Goal: Find specific page/section: Find specific page/section

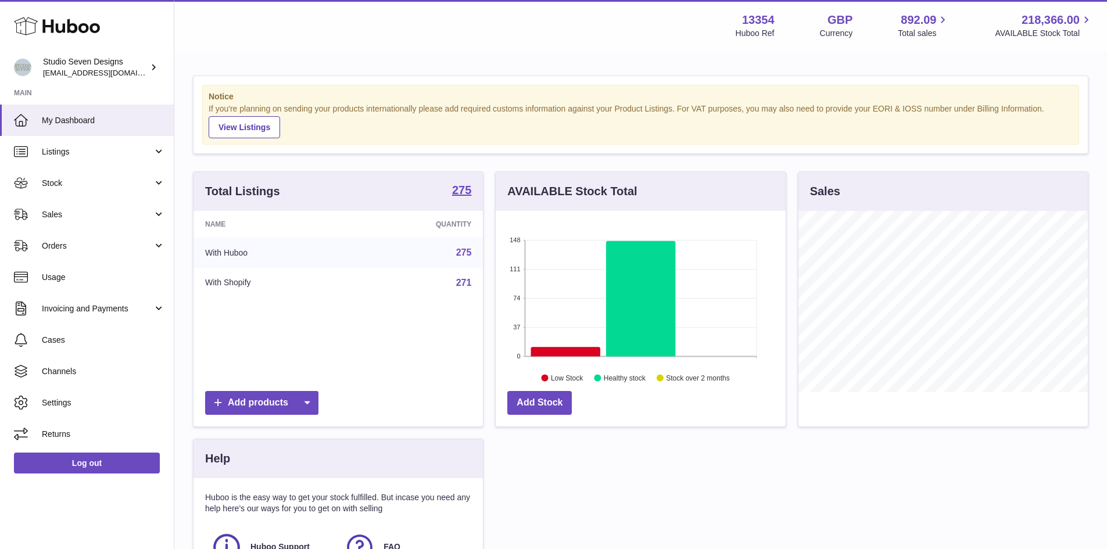
scroll to position [181, 290]
click at [161, 180] on link "Stock" at bounding box center [87, 182] width 174 height 31
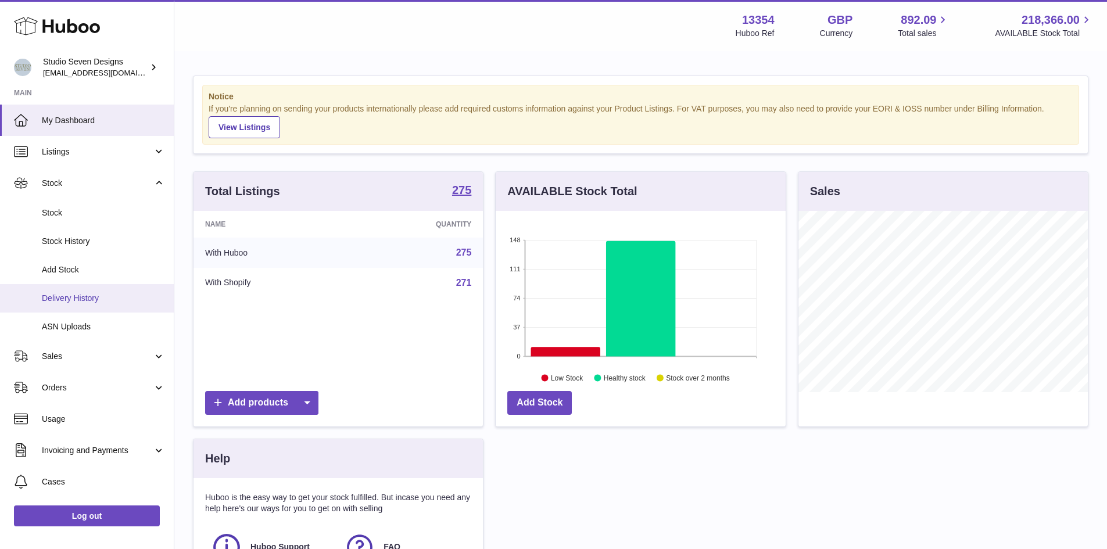
click at [129, 293] on span "Delivery History" at bounding box center [103, 298] width 123 height 11
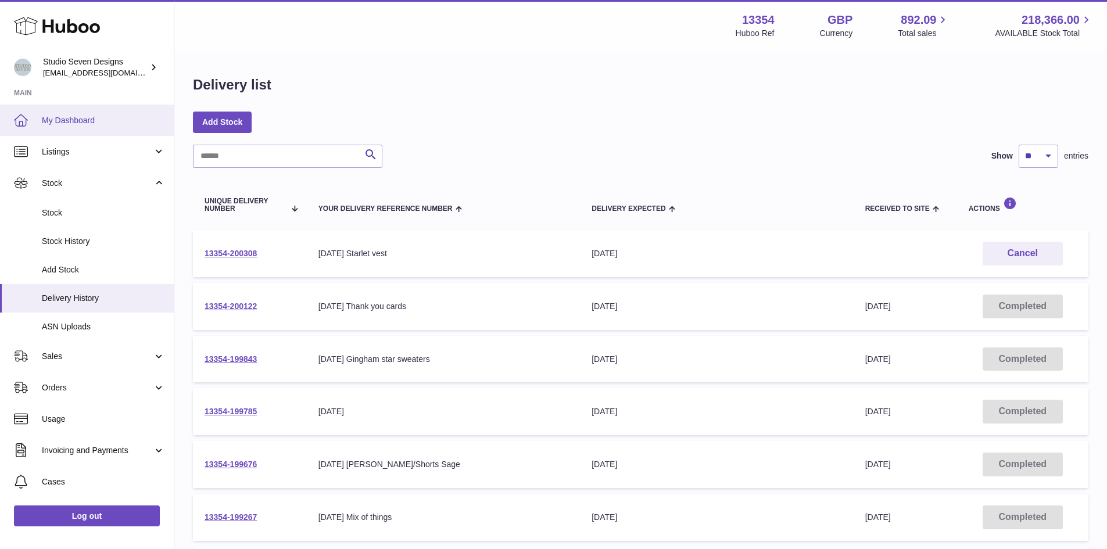
click at [73, 110] on link "My Dashboard" at bounding box center [87, 120] width 174 height 31
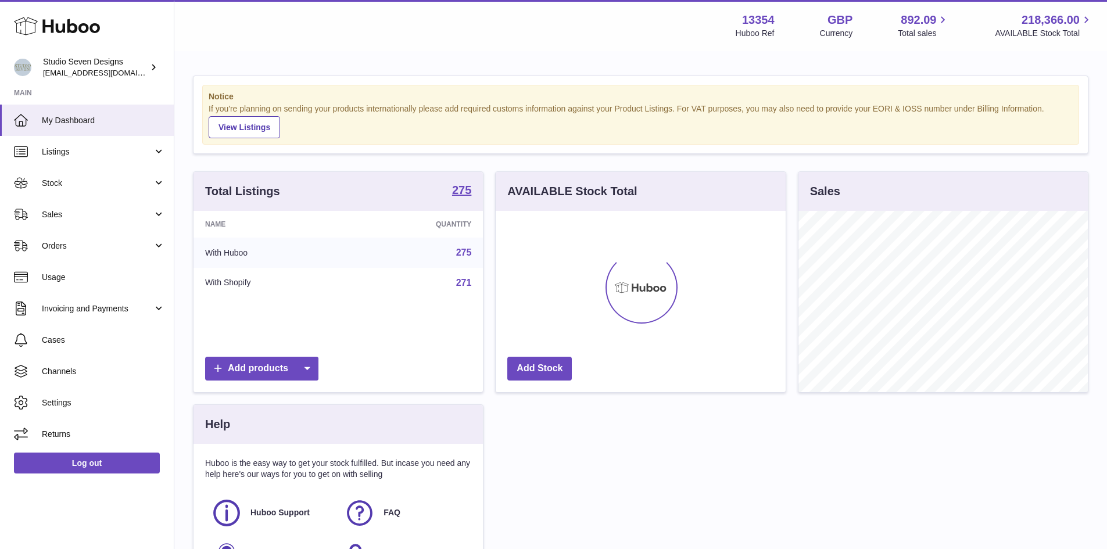
scroll to position [181, 290]
